Goal: Transaction & Acquisition: Subscribe to service/newsletter

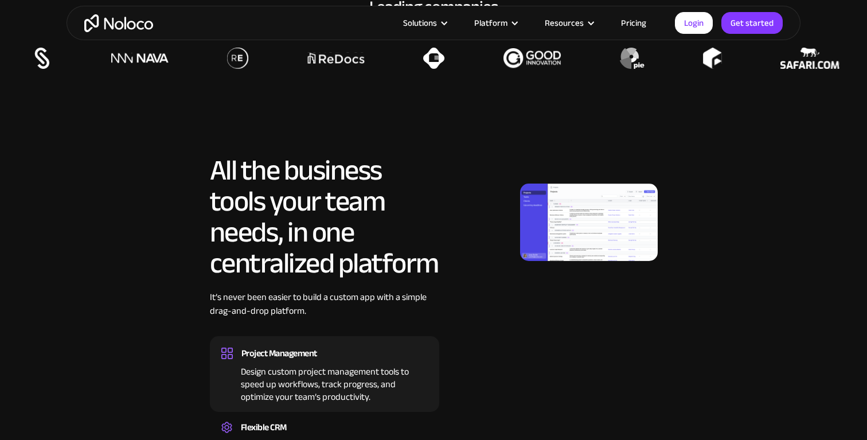
scroll to position [553, 0]
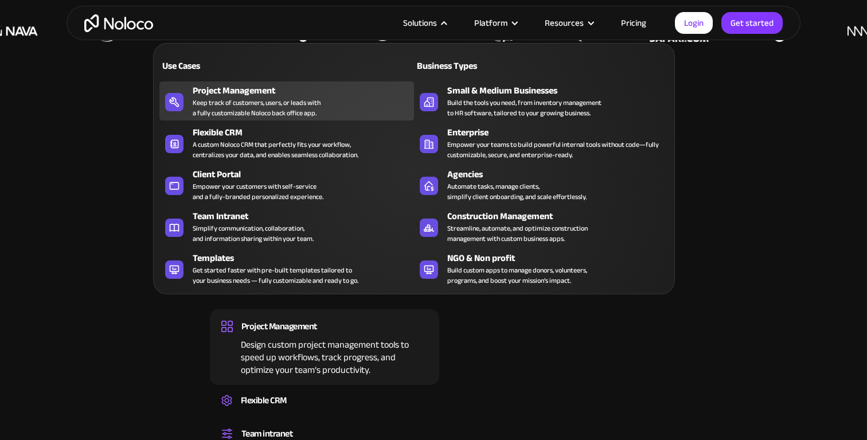
click at [243, 101] on div "Keep track of customers, users, or leads with a fully customizable Noloco back …" at bounding box center [257, 107] width 128 height 21
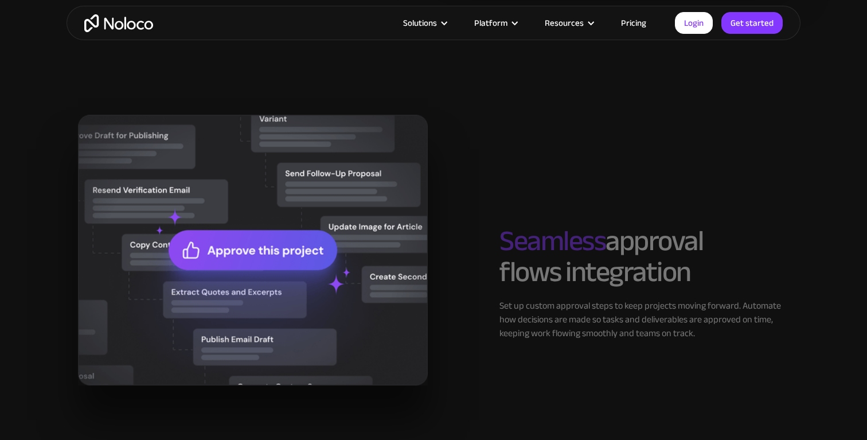
scroll to position [1282, 0]
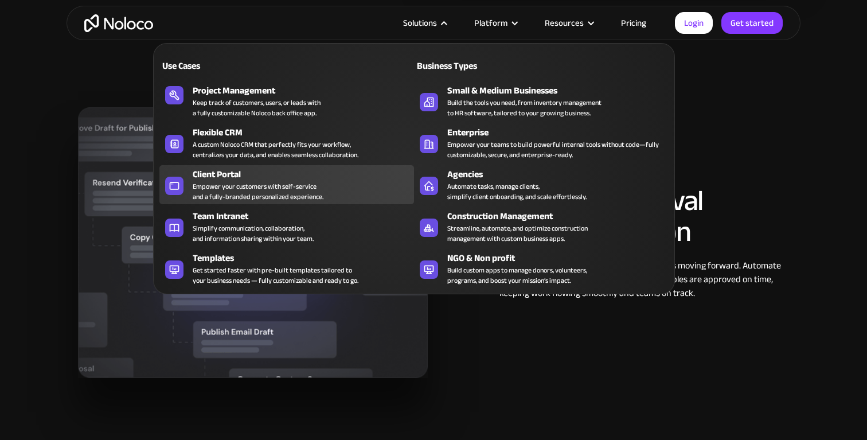
click at [257, 190] on div "Empower your customers with self-service and a fully-branded personalized exper…" at bounding box center [258, 191] width 131 height 21
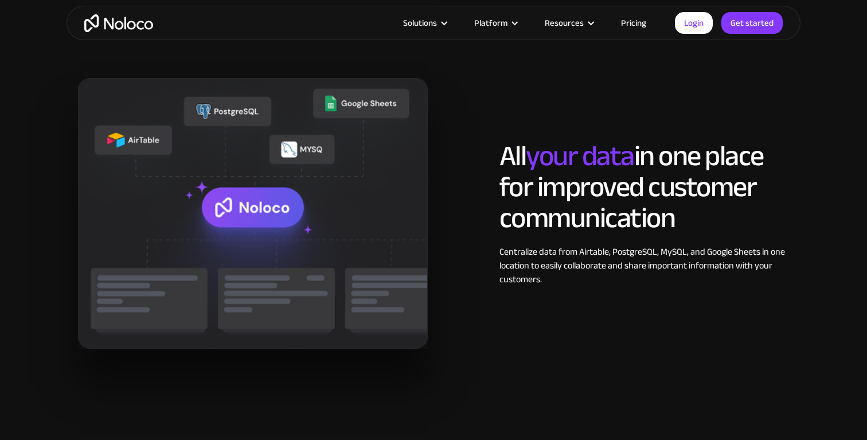
scroll to position [1195, 0]
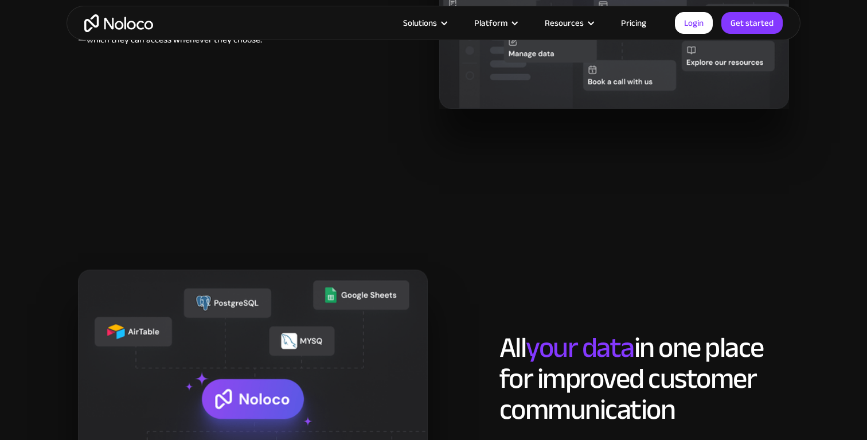
click at [640, 22] on link "Pricing" at bounding box center [633, 22] width 54 height 15
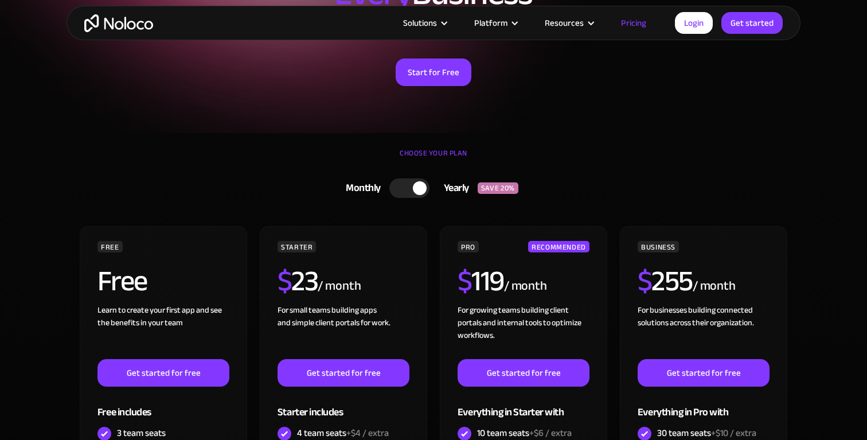
scroll to position [166, 0]
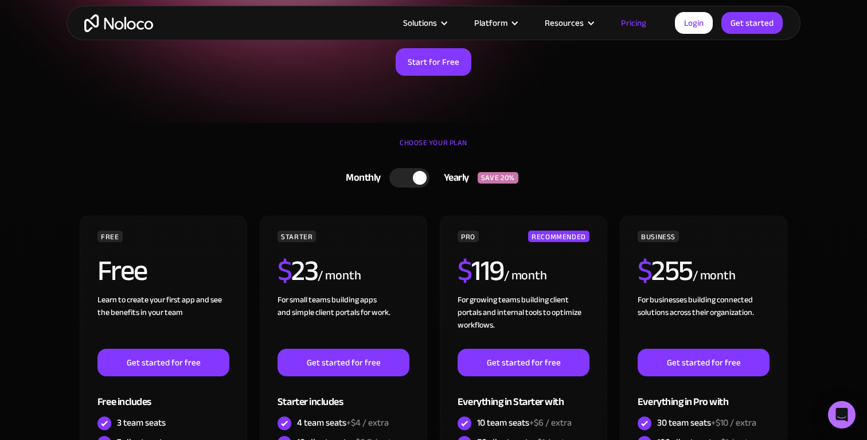
click at [420, 165] on link "Monthly Yearly SAVE 20%" at bounding box center [433, 178] width 355 height 30
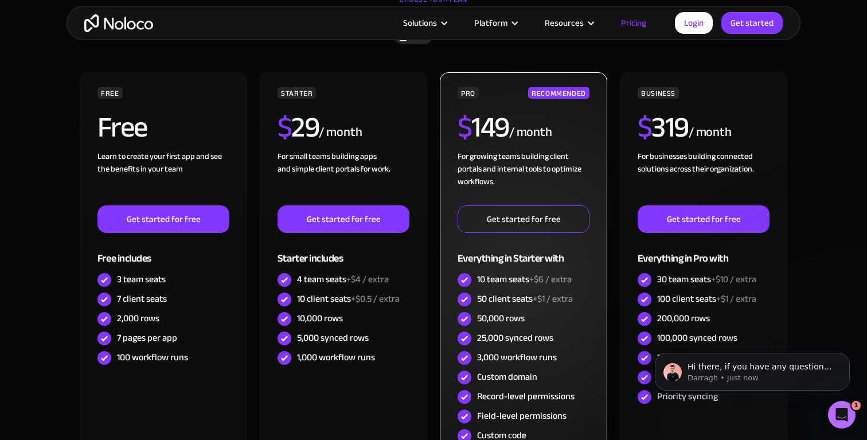
scroll to position [0, 0]
click at [526, 224] on link "Get started for free" at bounding box center [523, 219] width 132 height 28
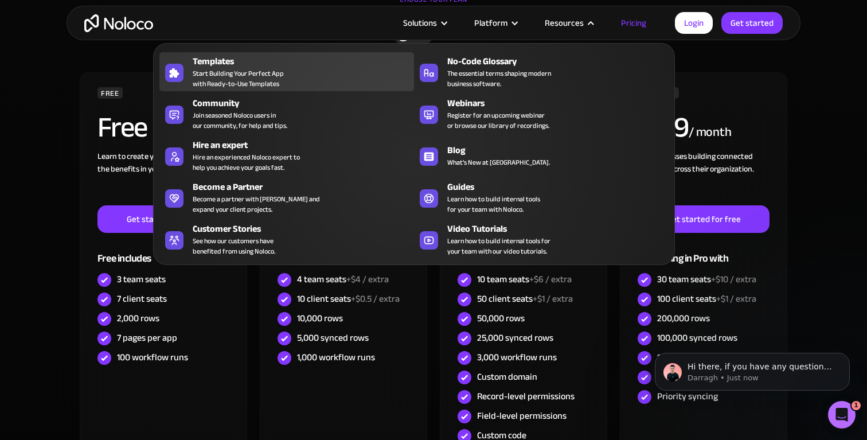
click at [252, 66] on div "Templates" at bounding box center [306, 61] width 226 height 14
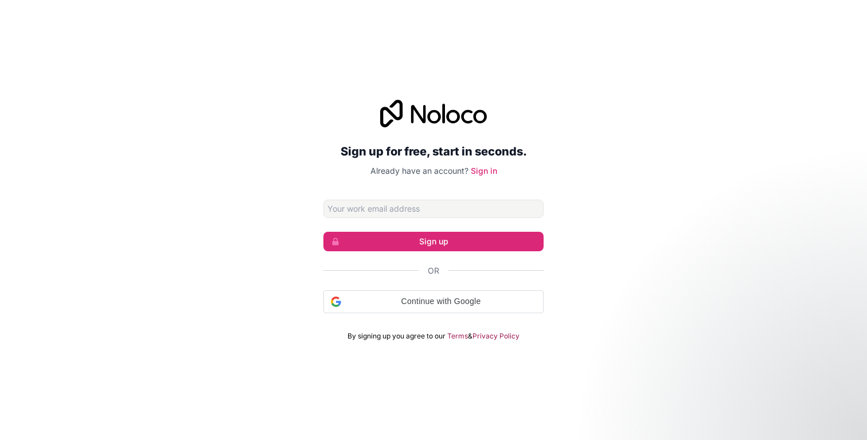
click at [229, 40] on div "Sign up for free, start in seconds. Already have an account? Sign in Sign up Or…" at bounding box center [433, 220] width 867 height 440
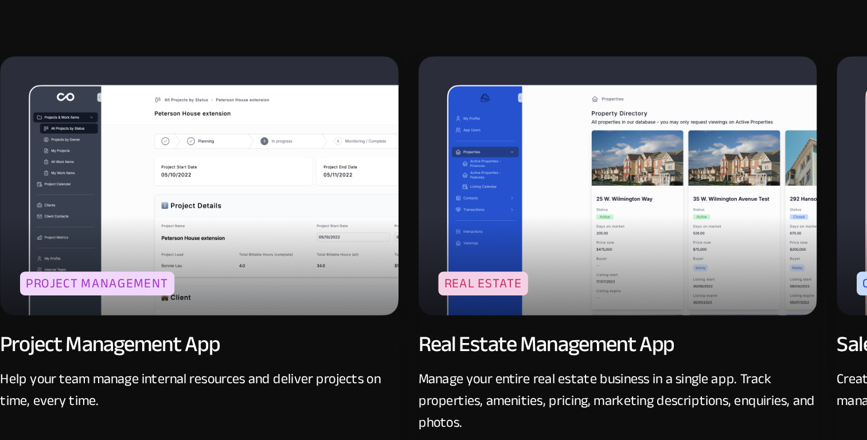
scroll to position [1969, 0]
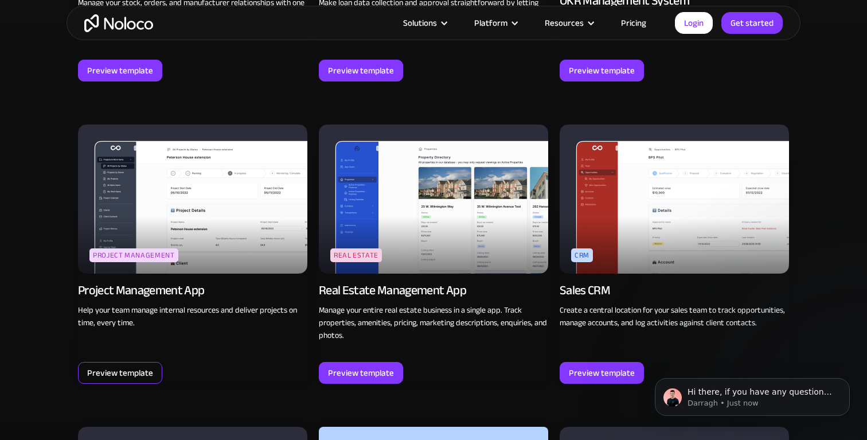
click at [134, 373] on div "Preview template" at bounding box center [120, 372] width 66 height 15
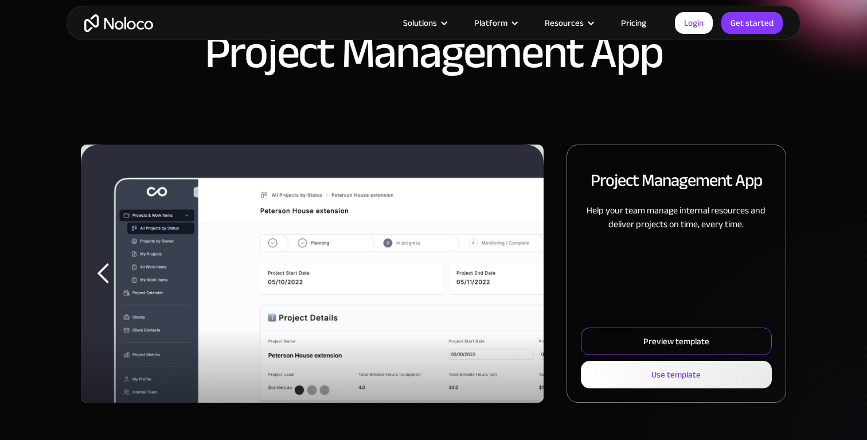
click at [653, 346] on div "Preview template" at bounding box center [676, 341] width 66 height 15
